Goal: Task Accomplishment & Management: Check status

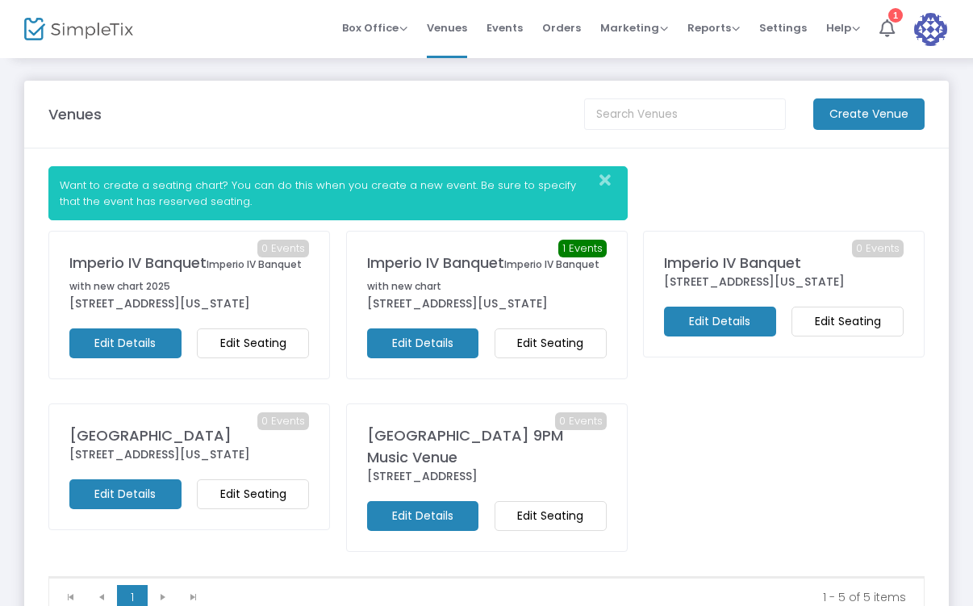
click at [465, 283] on span "Imperio IV Banquet with new chart" at bounding box center [483, 275] width 232 height 36
click at [408, 27] on span "Box Office" at bounding box center [374, 27] width 65 height 15
click at [405, 49] on li "Sell Tickets" at bounding box center [399, 54] width 115 height 31
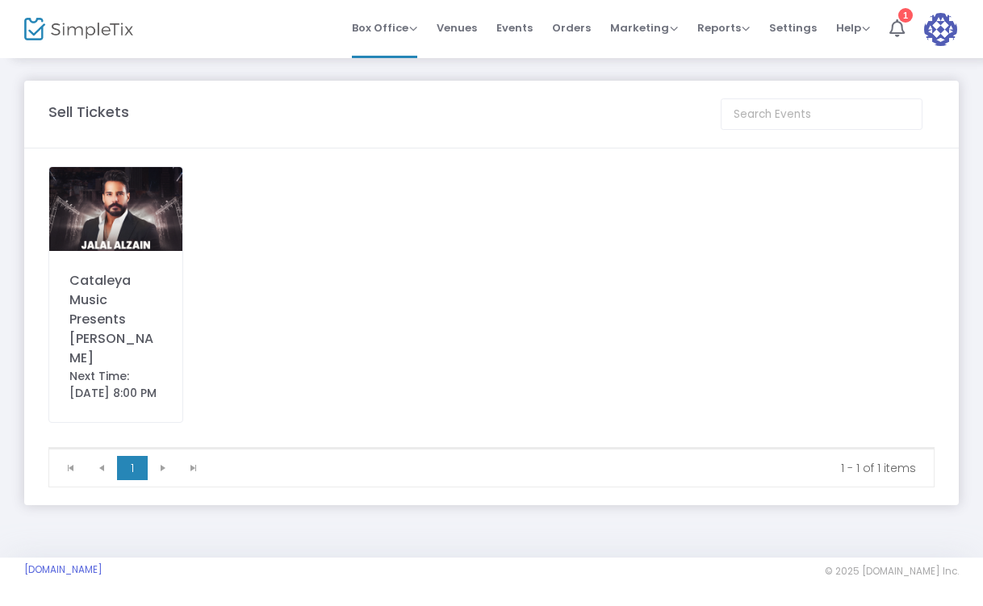
click at [128, 333] on div "Cataleya Music Presents [PERSON_NAME]" at bounding box center [115, 319] width 93 height 97
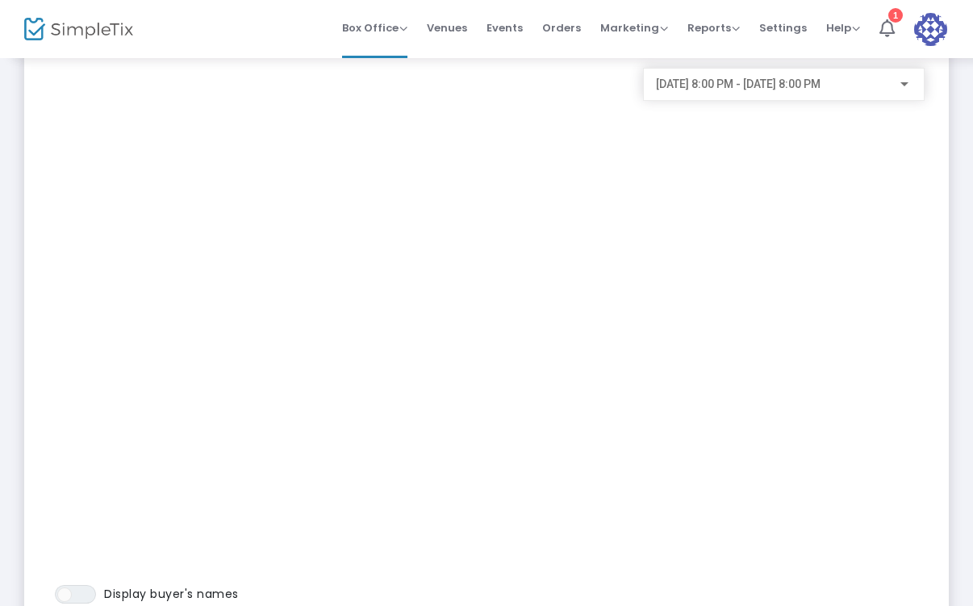
scroll to position [129, 0]
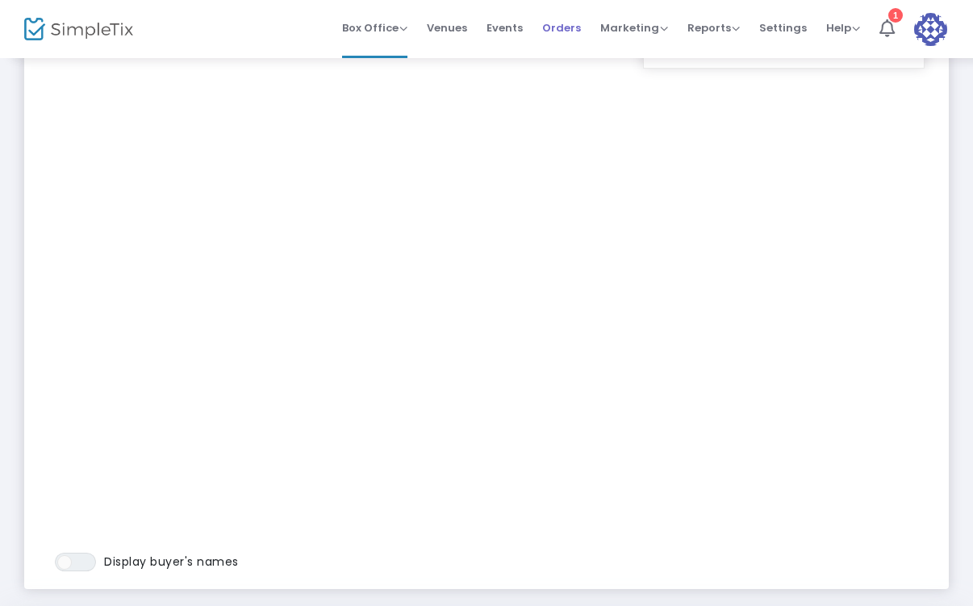
click at [566, 26] on span "Orders" at bounding box center [561, 27] width 39 height 41
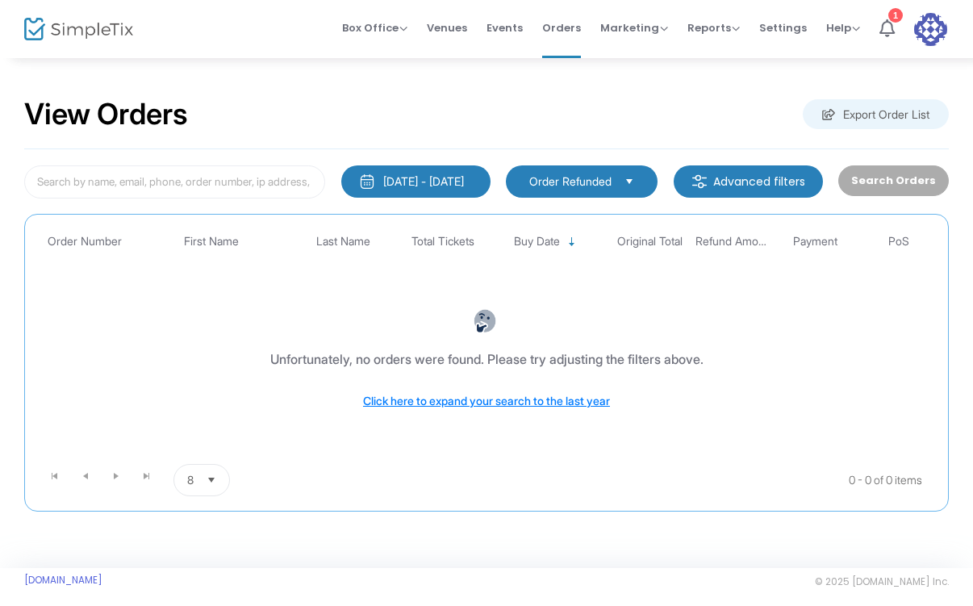
click at [910, 177] on div "Search Orders" at bounding box center [894, 181] width 126 height 33
click at [892, 177] on div "Search Orders" at bounding box center [894, 181] width 126 height 33
click at [638, 174] on span "Select" at bounding box center [630, 181] width 27 height 27
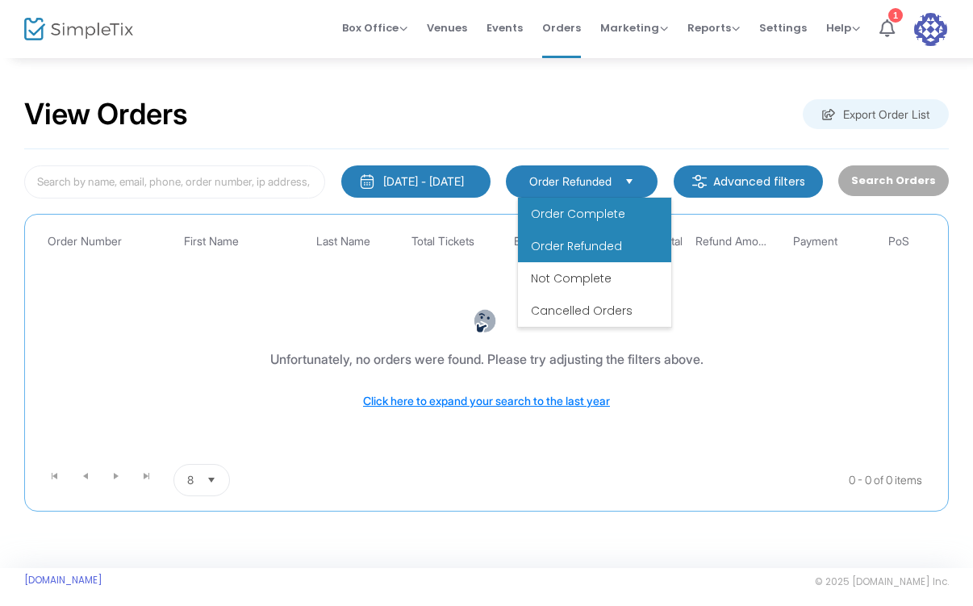
click at [633, 211] on li "Order Complete" at bounding box center [594, 214] width 153 height 32
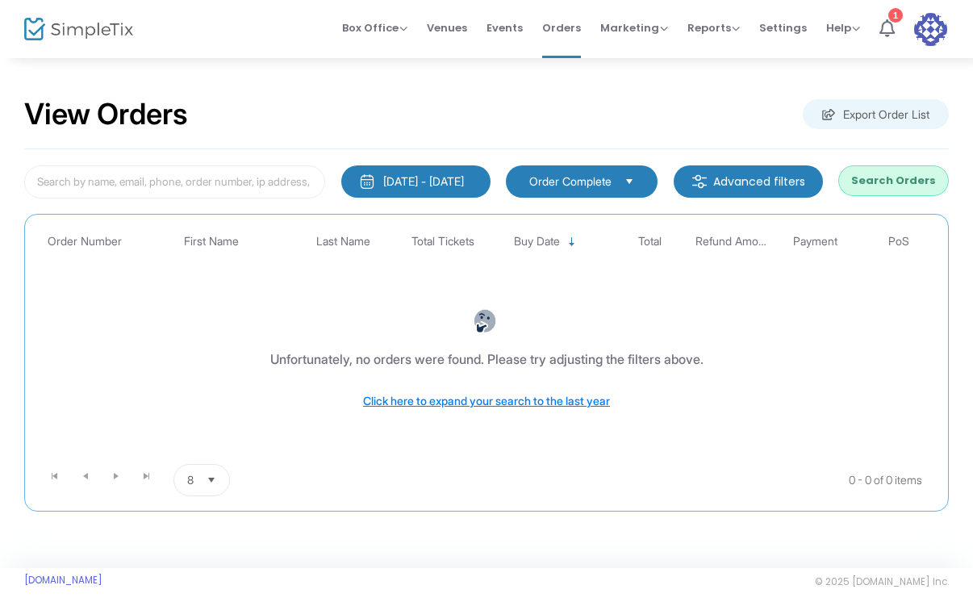
click at [897, 177] on button "Search Orders" at bounding box center [894, 180] width 111 height 31
click at [464, 174] on div "[DATE] - [DATE]" at bounding box center [423, 182] width 81 height 16
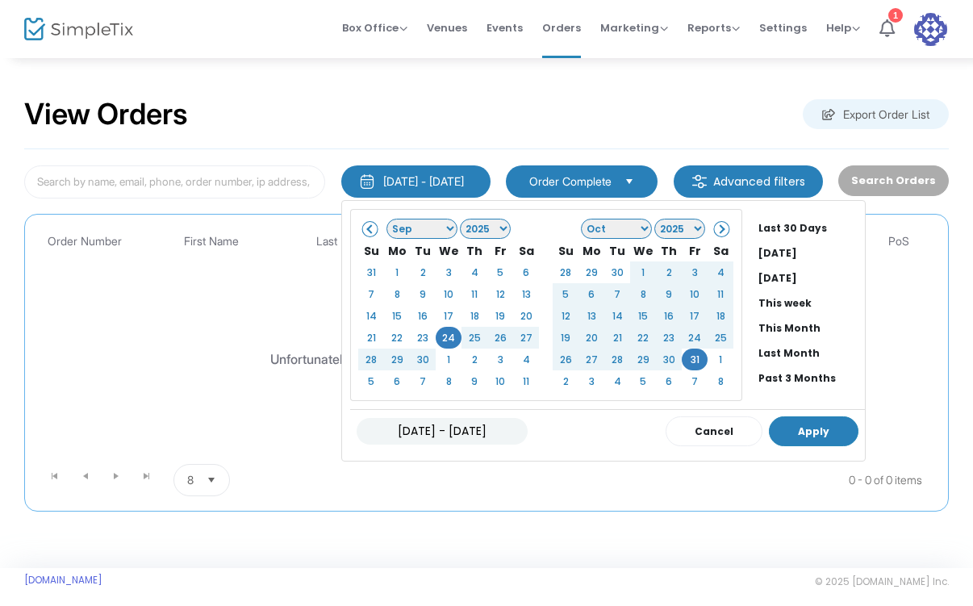
click at [769, 433] on button "Apply" at bounding box center [814, 432] width 90 height 30
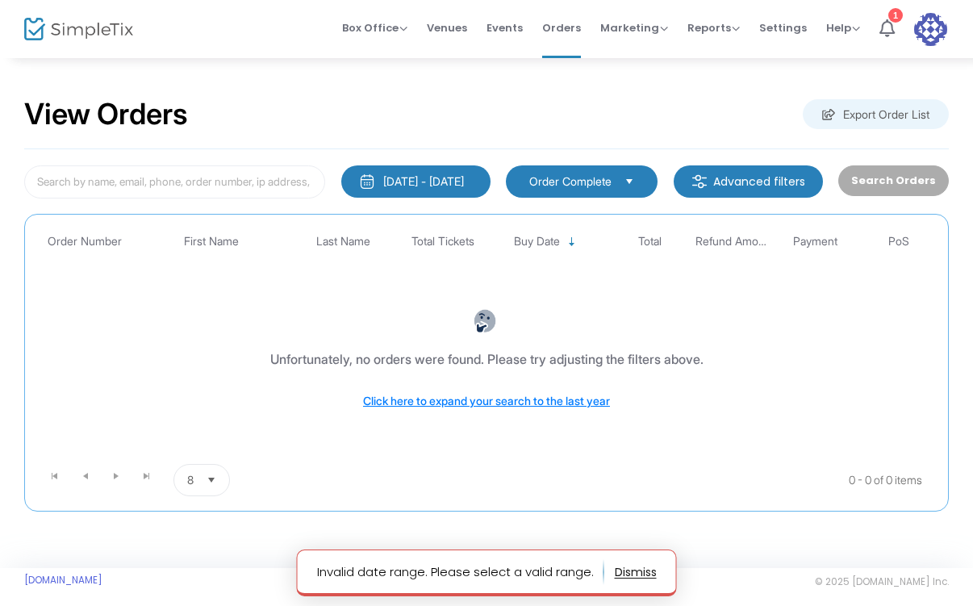
click at [628, 575] on button "button" at bounding box center [636, 572] width 42 height 26
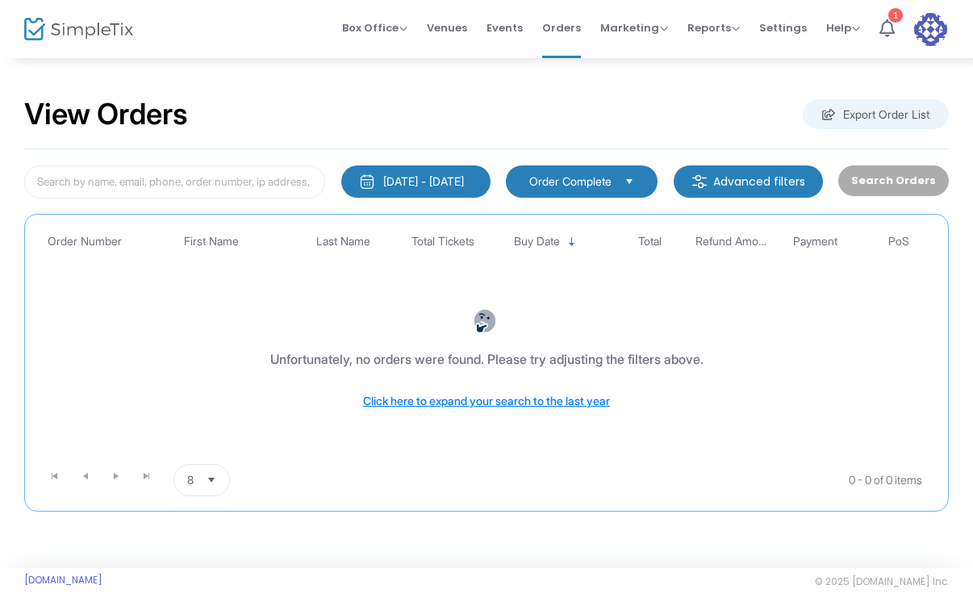
click at [583, 180] on span "Order Complete" at bounding box center [571, 182] width 82 height 16
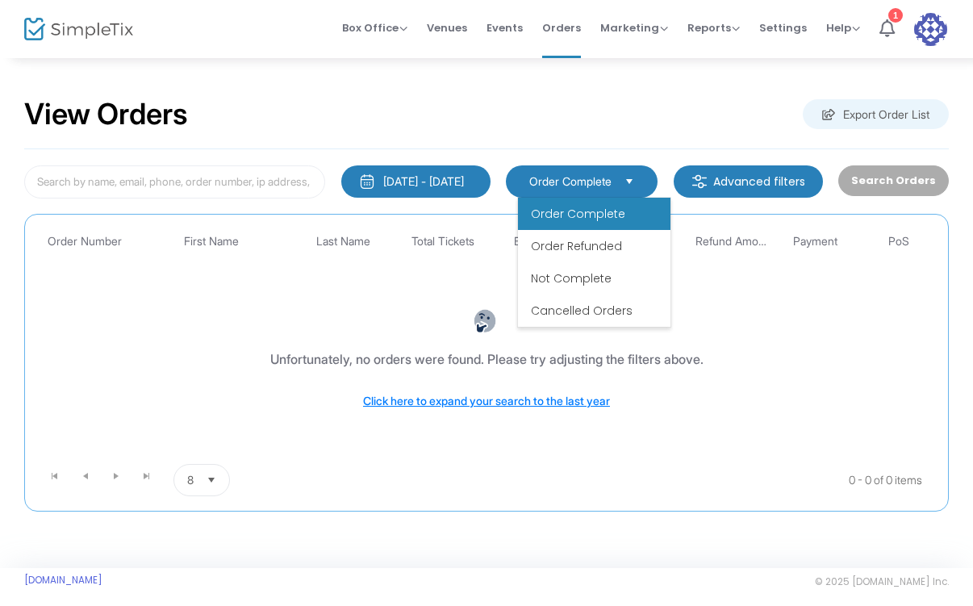
click at [583, 180] on span "Order Complete" at bounding box center [571, 182] width 82 height 16
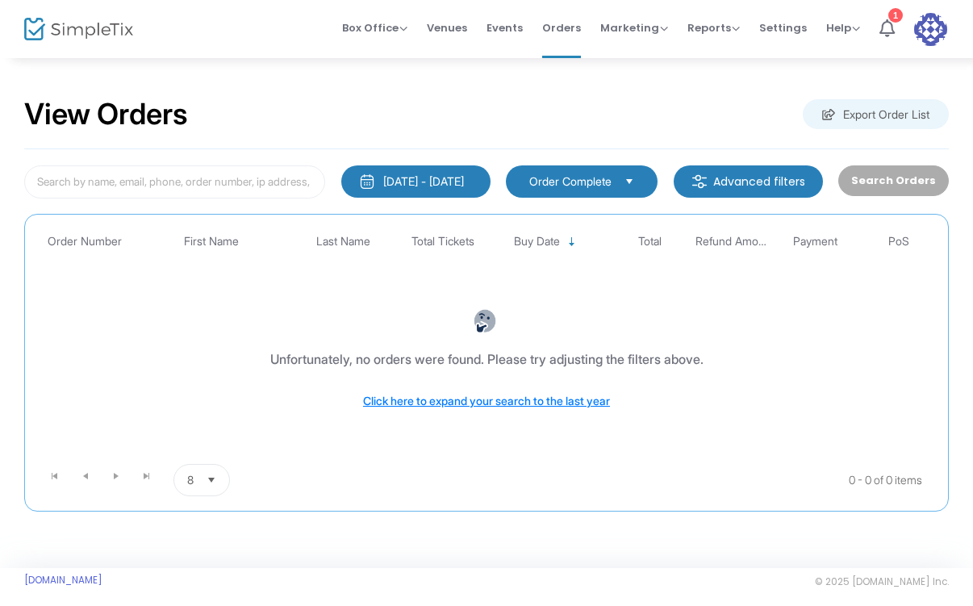
click at [910, 186] on div "Search Orders" at bounding box center [894, 181] width 126 height 33
click at [787, 174] on m-button "Advanced filters" at bounding box center [748, 181] width 149 height 32
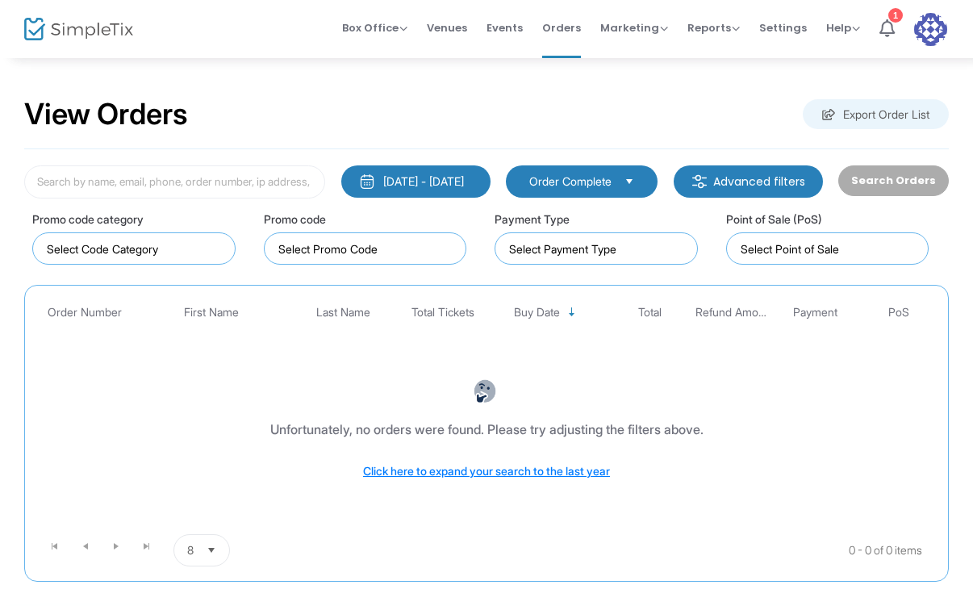
click at [670, 413] on div "Unfortunately, no orders were found. Please try adjusting the filters above. Cl…" at bounding box center [486, 429] width 899 height 165
click at [937, 169] on div "Search Orders" at bounding box center [894, 181] width 126 height 33
click at [924, 174] on div "Search Orders" at bounding box center [894, 181] width 126 height 33
click at [162, 197] on input at bounding box center [174, 181] width 301 height 33
click at [398, 174] on div "[DATE] - [DATE]" at bounding box center [423, 182] width 81 height 16
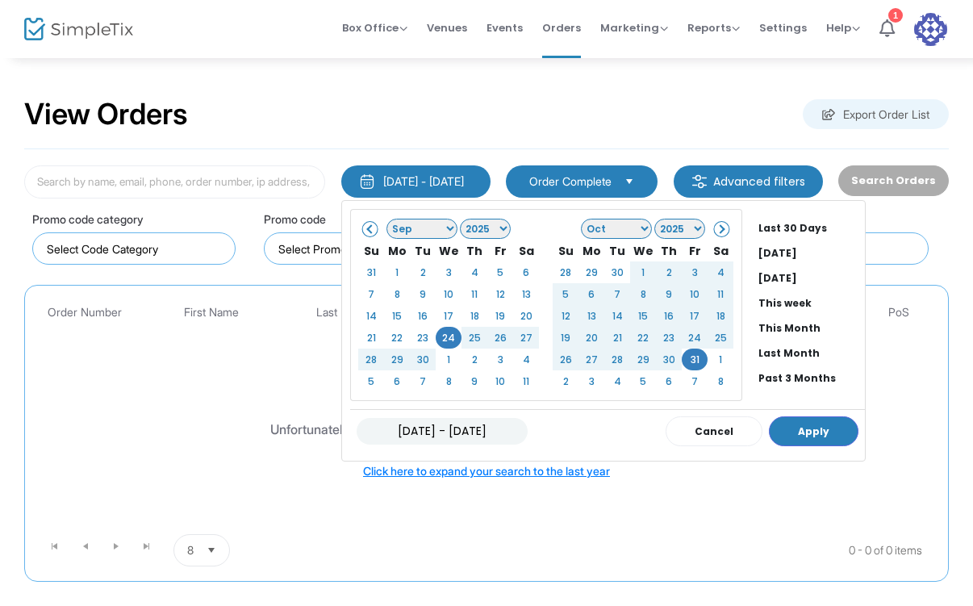
click at [569, 178] on span "Order Complete" at bounding box center [571, 182] width 82 height 16
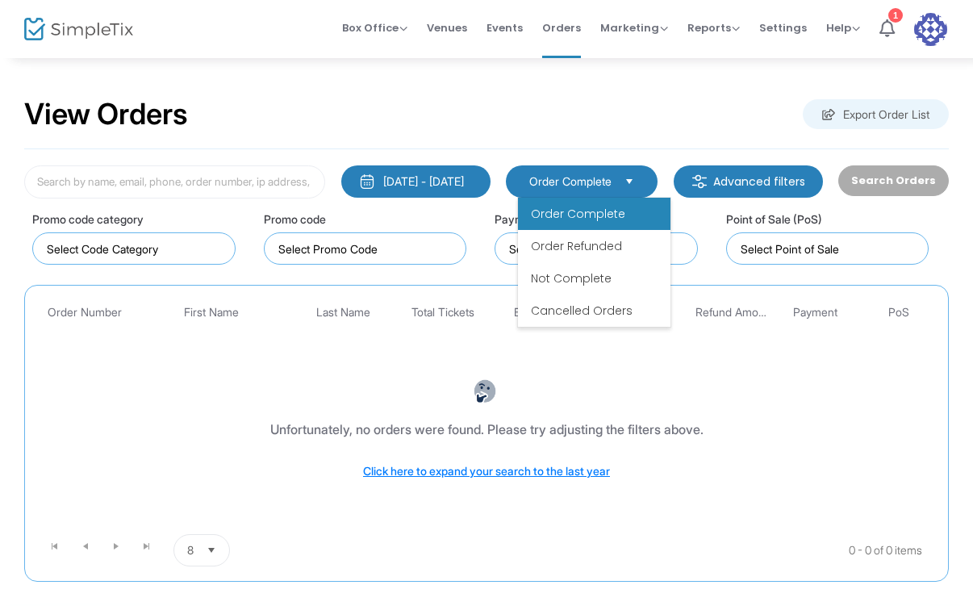
click at [579, 203] on li "Order Complete" at bounding box center [594, 214] width 153 height 32
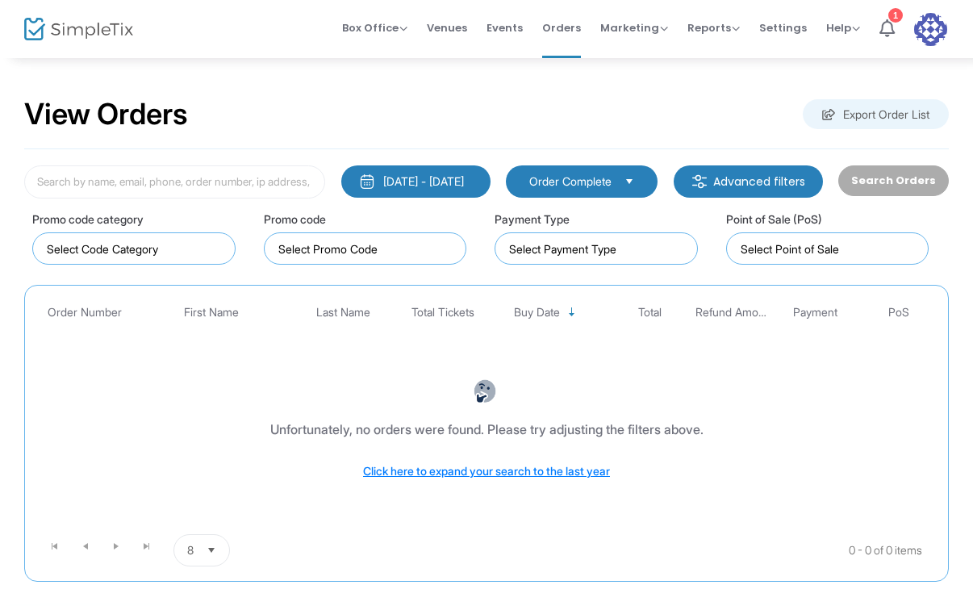
click at [597, 179] on span "Order Complete" at bounding box center [571, 182] width 82 height 16
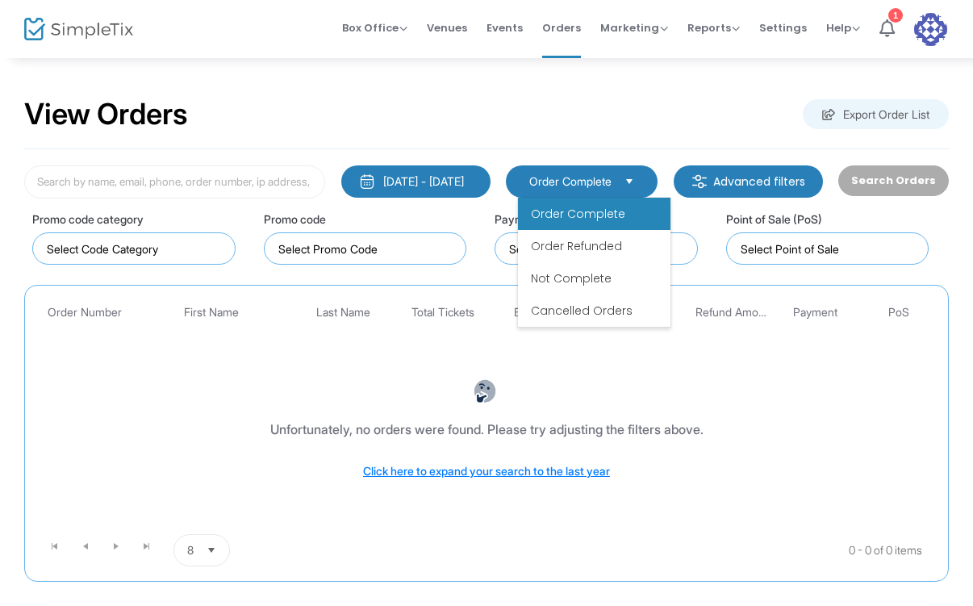
click at [607, 216] on span "Order Complete" at bounding box center [578, 214] width 94 height 16
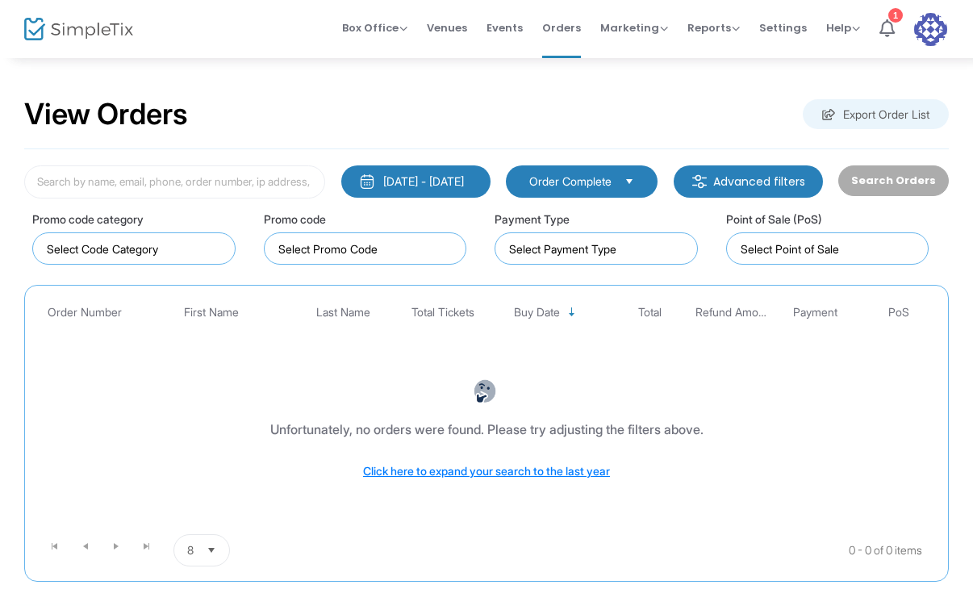
click at [464, 183] on div "[DATE] - [DATE]" at bounding box center [423, 182] width 81 height 16
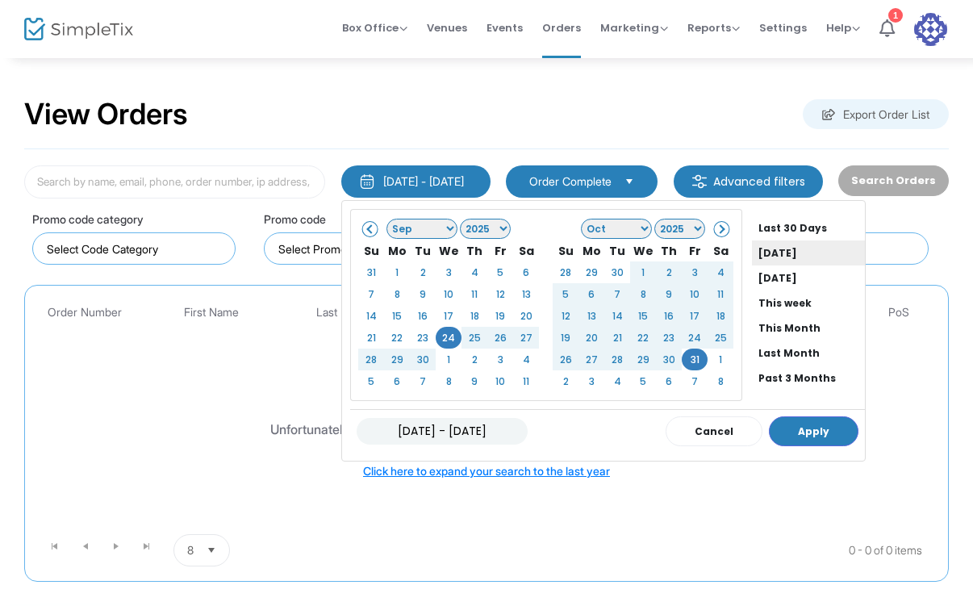
click at [785, 255] on li "[DATE]" at bounding box center [808, 253] width 113 height 25
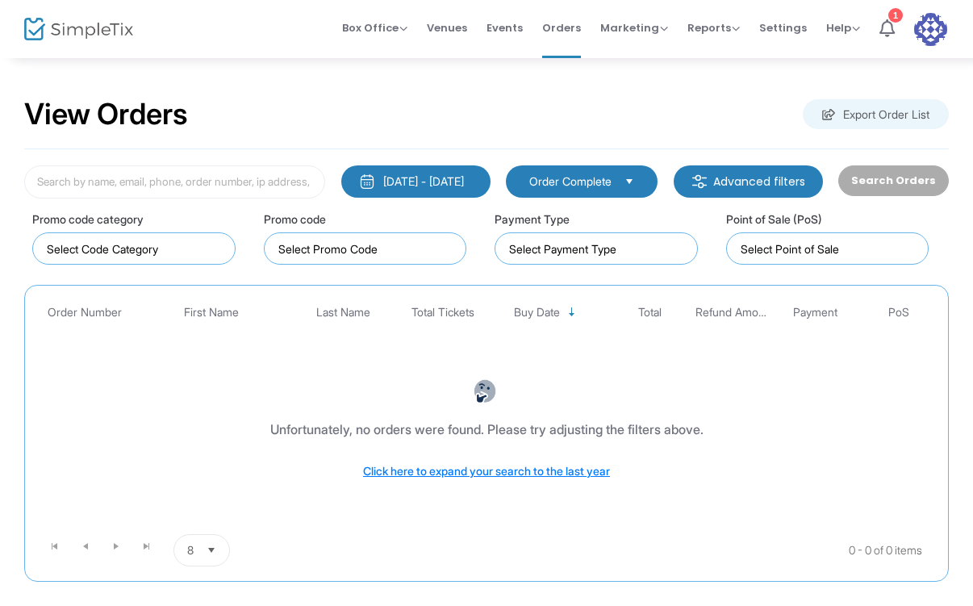
click at [458, 185] on div "[DATE] - [DATE]" at bounding box center [423, 182] width 81 height 16
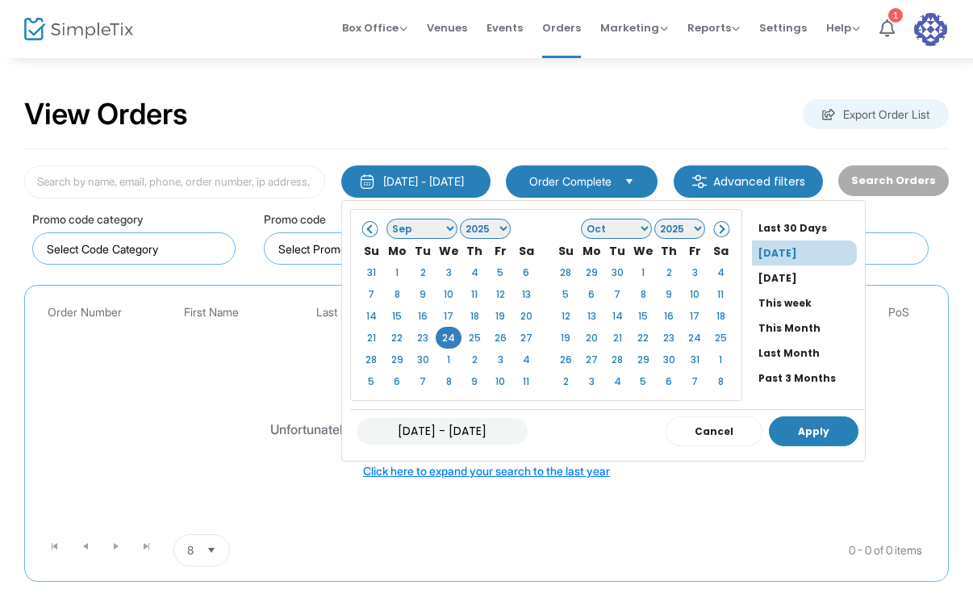
click at [769, 430] on button "Apply" at bounding box center [814, 432] width 90 height 30
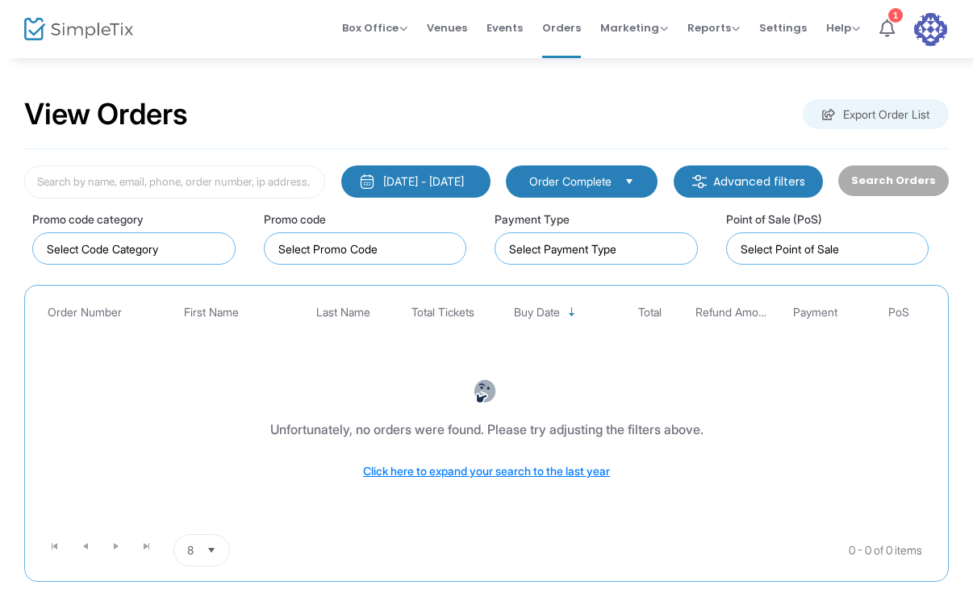
click at [879, 179] on div "Search Orders" at bounding box center [894, 181] width 126 height 33
click at [709, 373] on div "Unfortunately, no orders were found. Please try adjusting the filters above. Cl…" at bounding box center [486, 429] width 899 height 165
click at [406, 27] on span "Box Office" at bounding box center [374, 27] width 65 height 15
click at [418, 52] on li "Sell Tickets" at bounding box center [399, 54] width 115 height 31
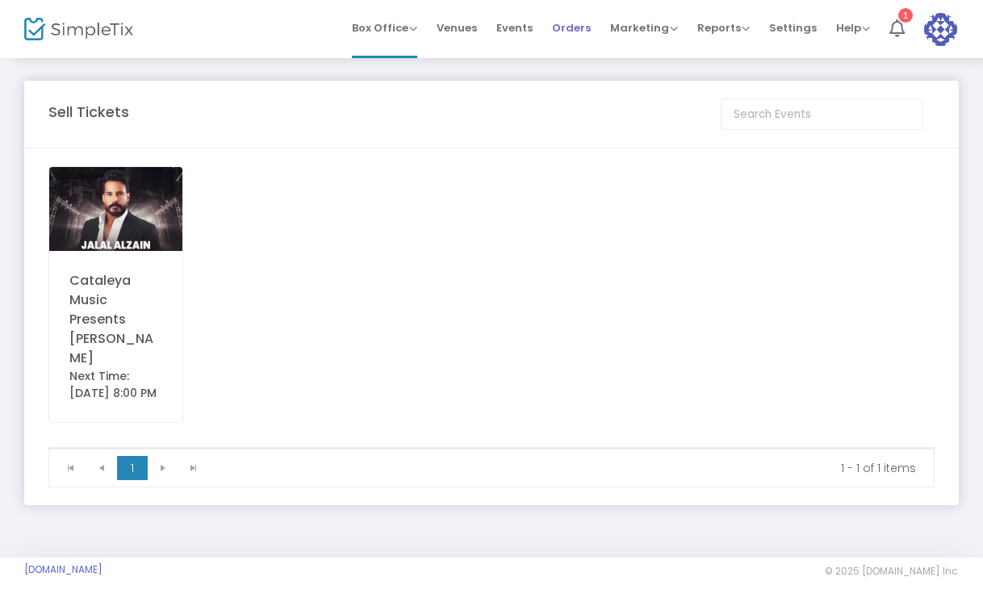
click at [580, 30] on span "Orders" at bounding box center [571, 27] width 39 height 41
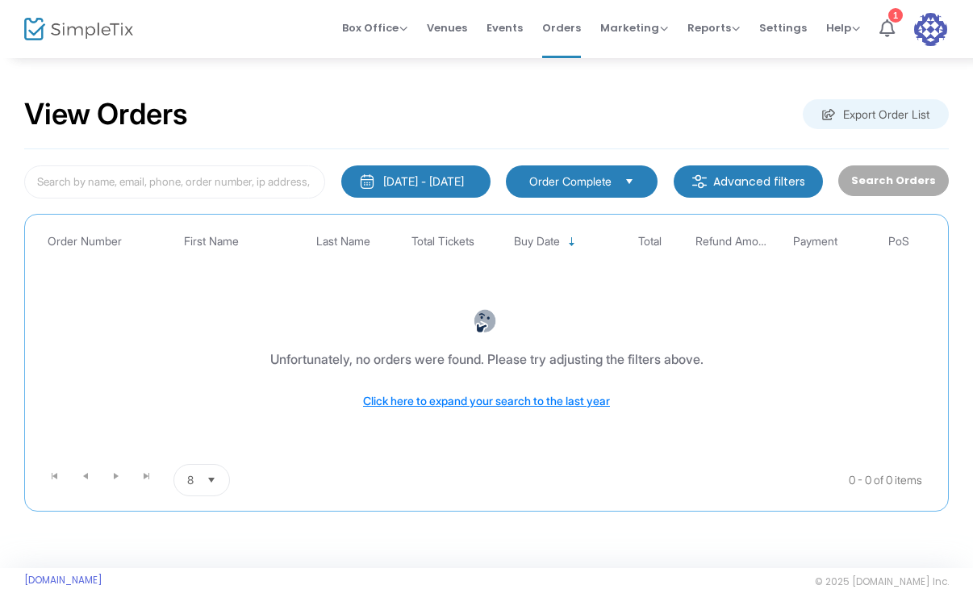
click at [464, 175] on div "[DATE] - [DATE]" at bounding box center [423, 182] width 81 height 16
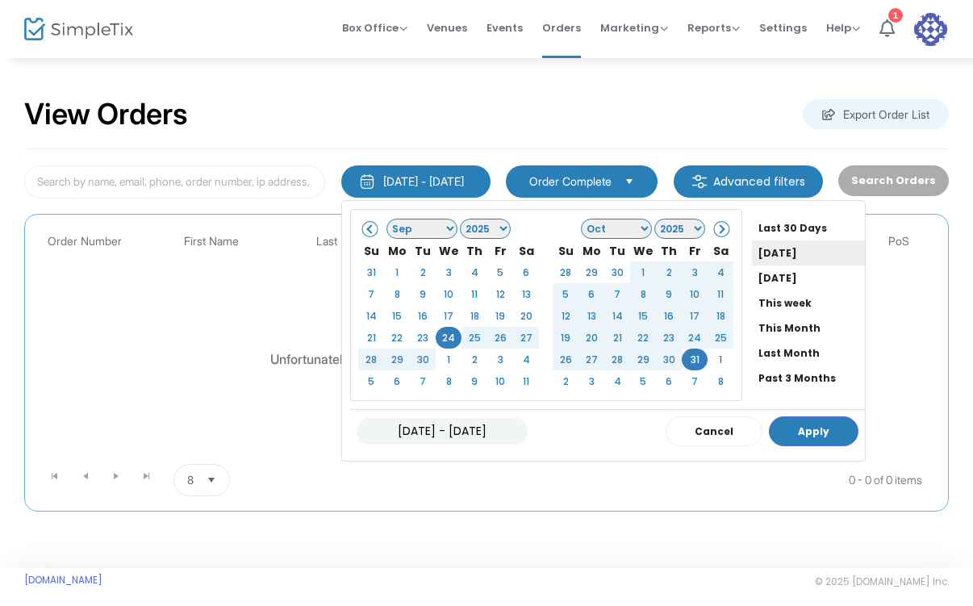
click at [756, 251] on li "[DATE]" at bounding box center [808, 253] width 113 height 25
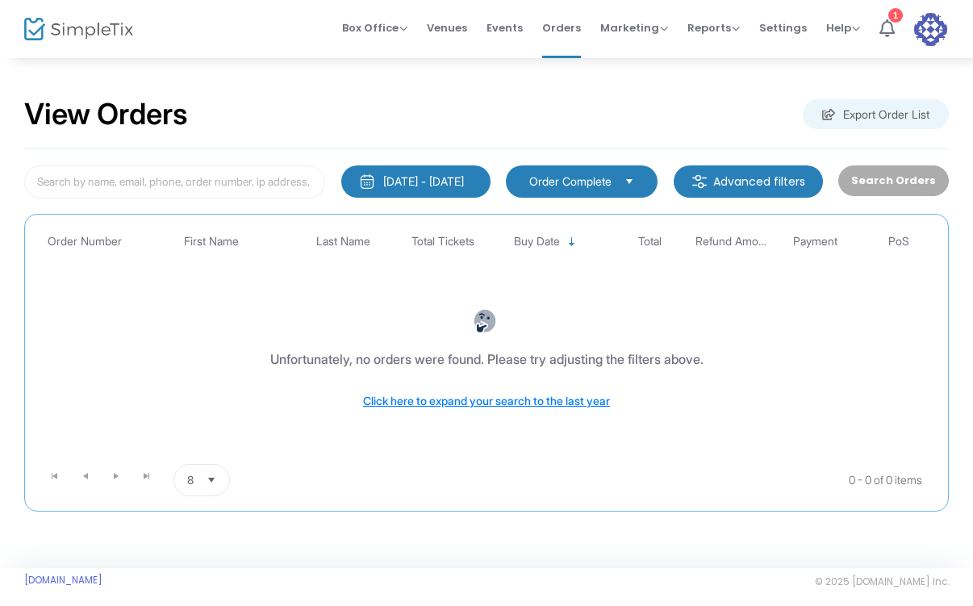
click at [427, 181] on div "[DATE] - [DATE]" at bounding box center [423, 182] width 81 height 16
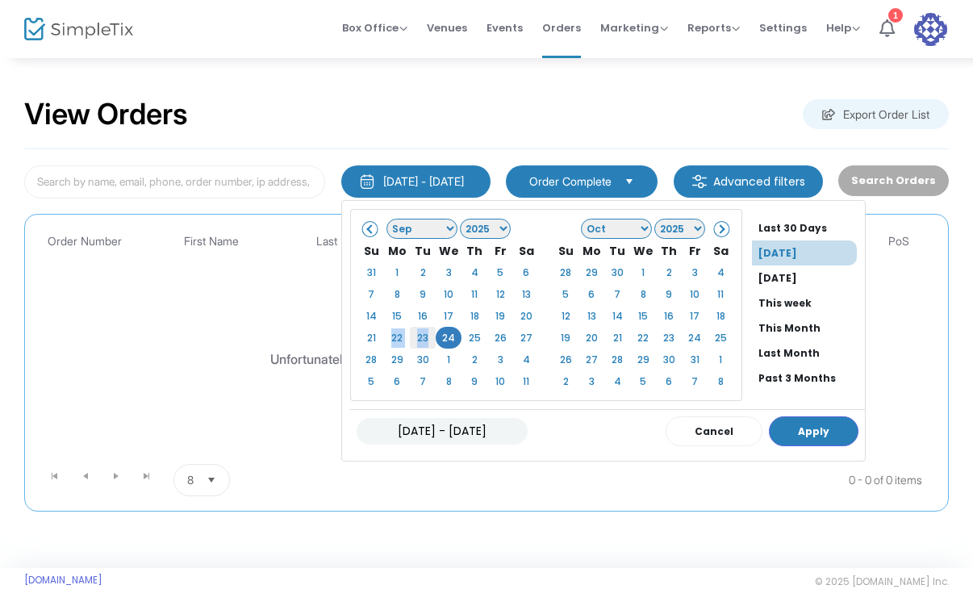
click at [410, 348] on table "Jan Feb Mar Apr May Jun [DATE] Aug Sep Oct Nov [DATE] 1926 1927 1928 1929 1930 …" at bounding box center [449, 305] width 182 height 176
